Goal: Task Accomplishment & Management: Manage account settings

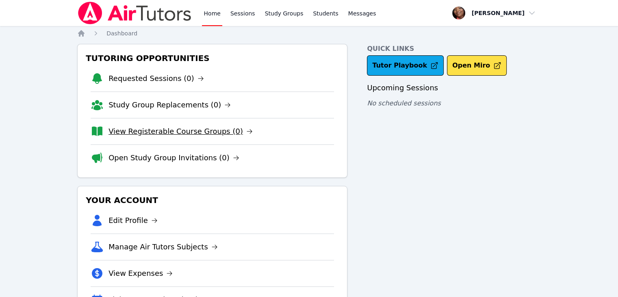
click at [172, 131] on link "View Registerable Course Groups (0)" at bounding box center [181, 131] width 144 height 11
